Goal: Information Seeking & Learning: Find specific fact

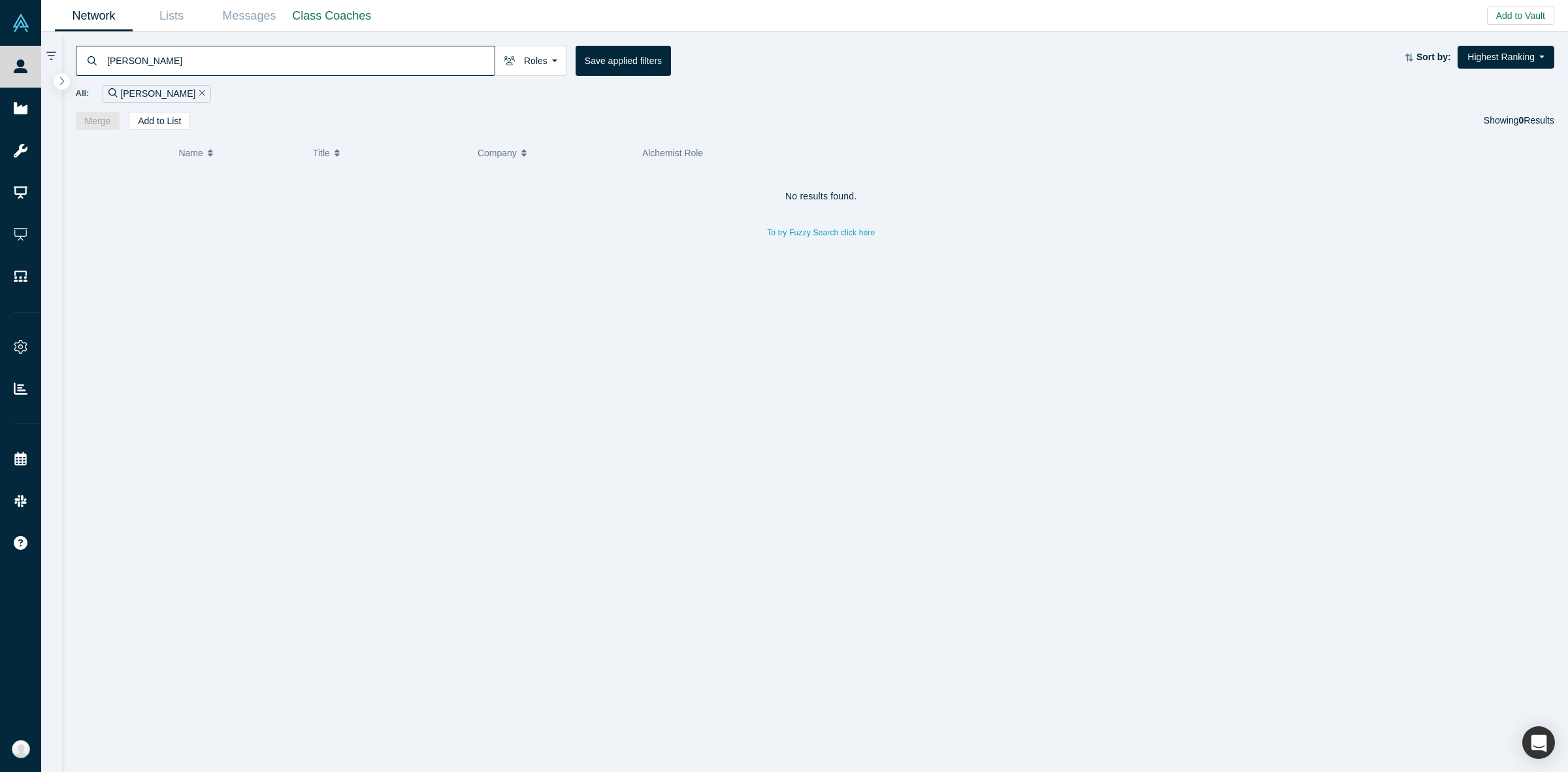
click at [458, 72] on input "[PERSON_NAME]" at bounding box center [300, 60] width 388 height 30
paste input "Kittur"
click at [418, 177] on div "Founder & CEO" at bounding box center [384, 191] width 151 height 45
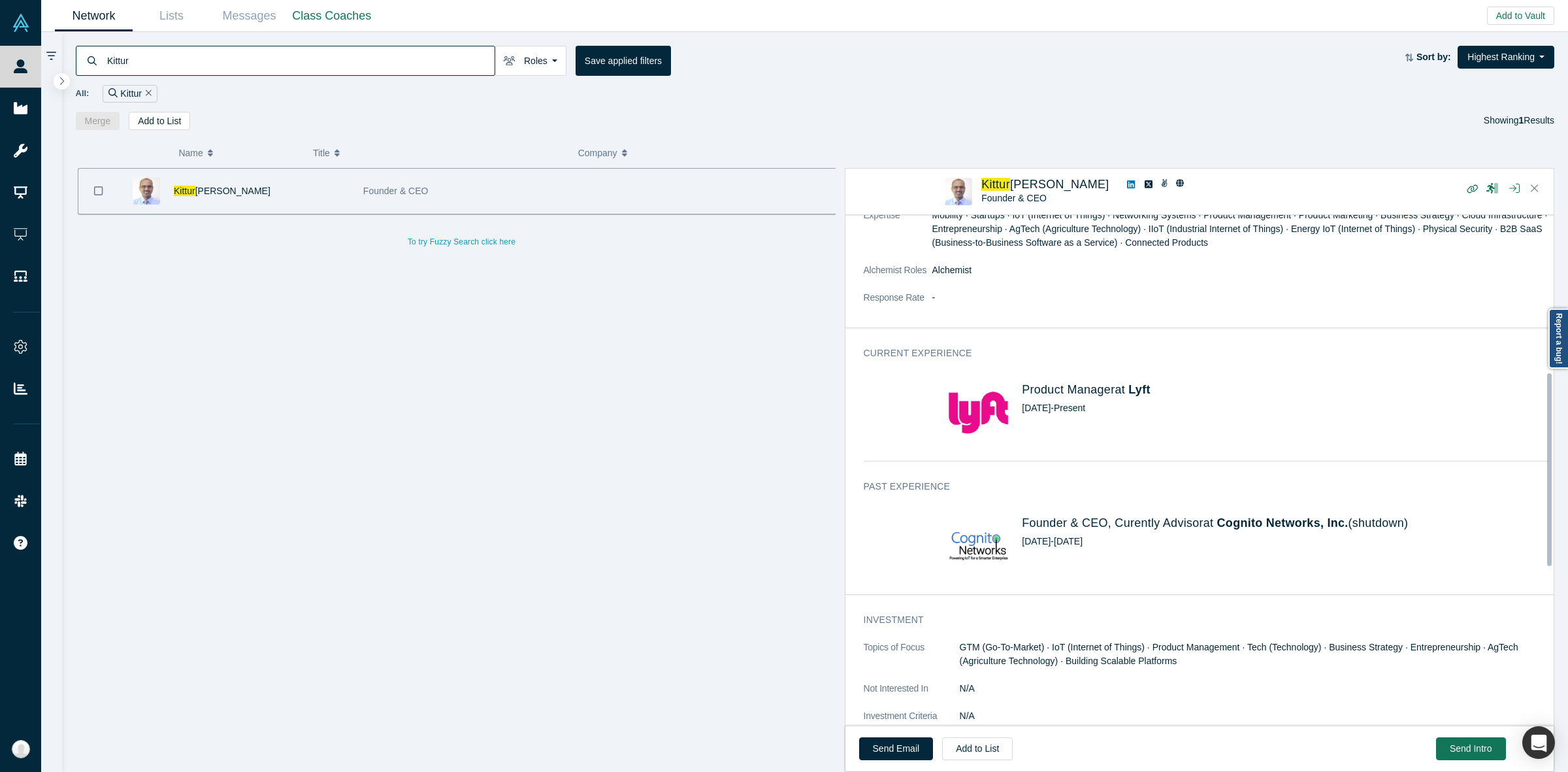
scroll to position [414, 0]
click at [458, 38] on div "Kittur Roles Founders Faculty Mentors Alumni Mentor Angels VCs Corporate Innova…" at bounding box center [816, 81] width 1507 height 98
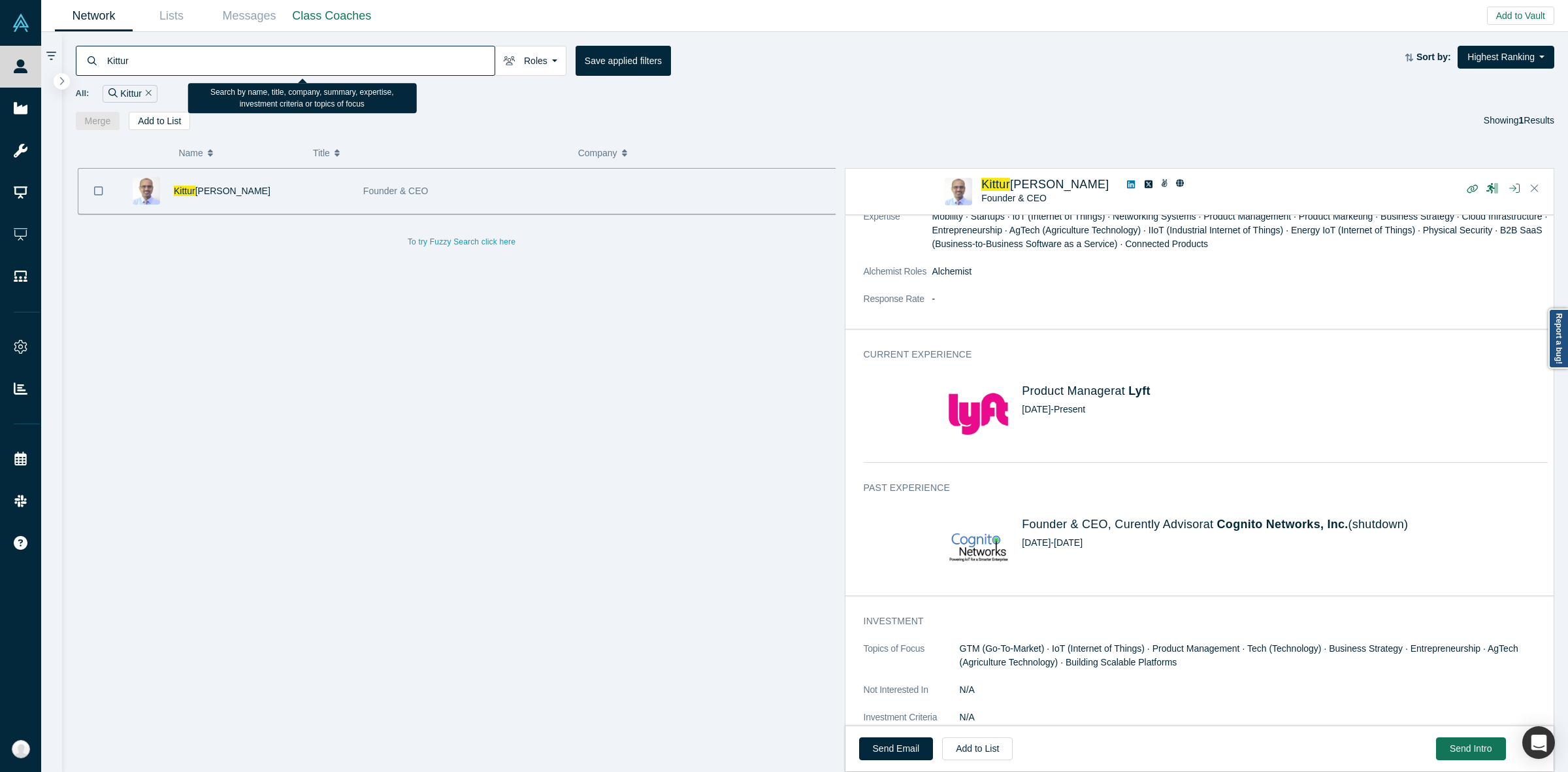
click at [449, 66] on input "Kittur" at bounding box center [300, 60] width 388 height 30
paste input "[PERSON_NAME]"
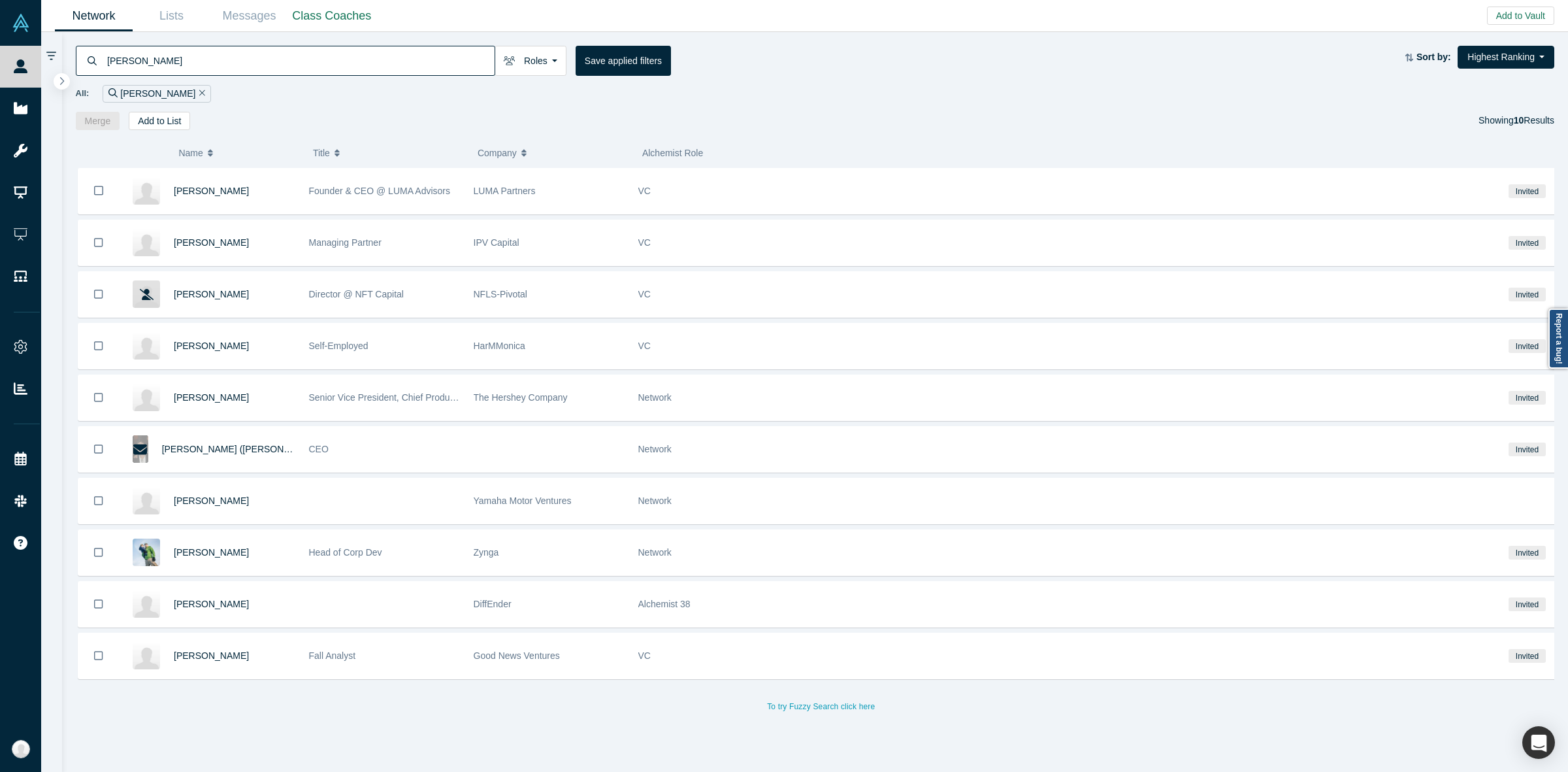
type input "[PERSON_NAME]"
